Goal: Navigation & Orientation: Find specific page/section

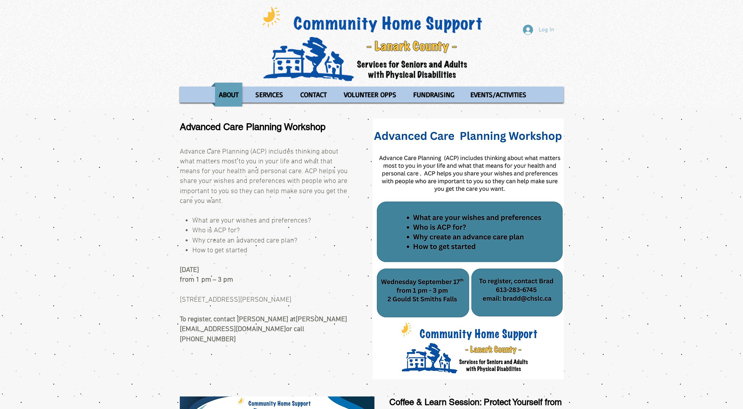
drag, startPoint x: 700, startPoint y: 0, endPoint x: 696, endPoint y: 36, distance: 36.3
click at [678, 75] on div "Log In ABOUT OUR STORIES Diner's Club Stories MOW Stories Lois's Journey Ryan's…" at bounding box center [371, 53] width 743 height 107
click at [715, 98] on div "Log In ABOUT OUR STORIES Diner's Club Stories MOW Stories Lois's Journey Ryan's…" at bounding box center [371, 53] width 743 height 107
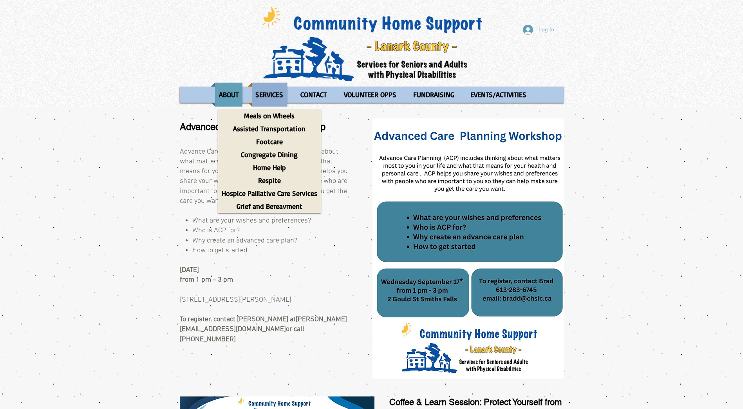
click at [263, 93] on p "SERVICES" at bounding box center [269, 95] width 35 height 24
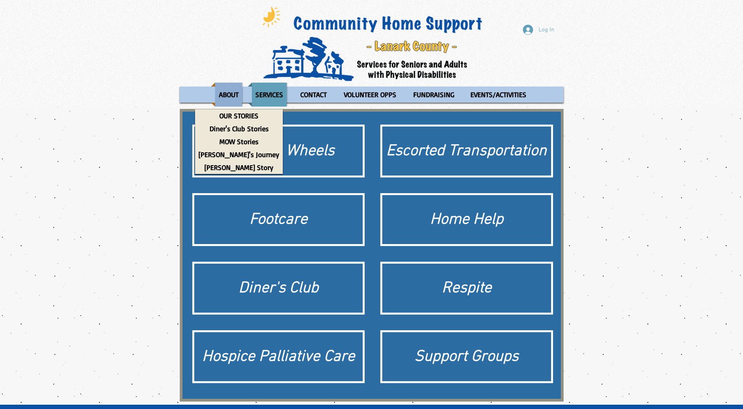
click at [224, 93] on p "ABOUT" at bounding box center [228, 95] width 27 height 24
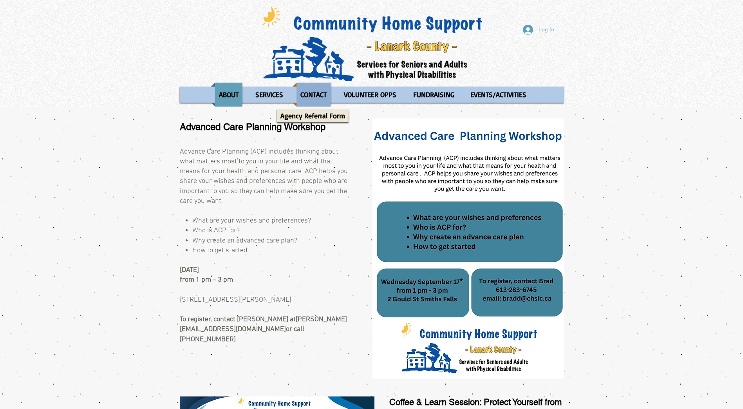
click at [298, 99] on p "CONTACT" at bounding box center [313, 95] width 33 height 24
